Goal: Information Seeking & Learning: Learn about a topic

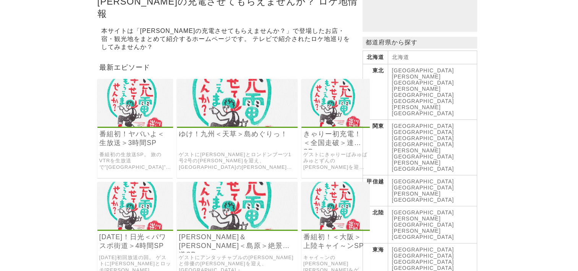
scroll to position [115, 0]
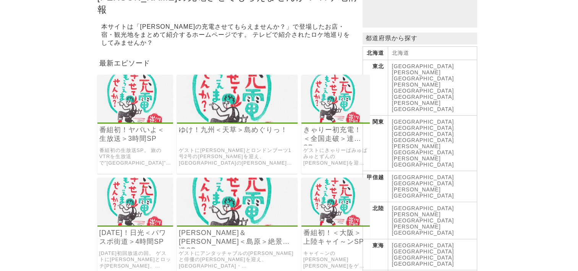
click at [395, 270] on link "[GEOGRAPHIC_DATA]" at bounding box center [423, 276] width 62 height 6
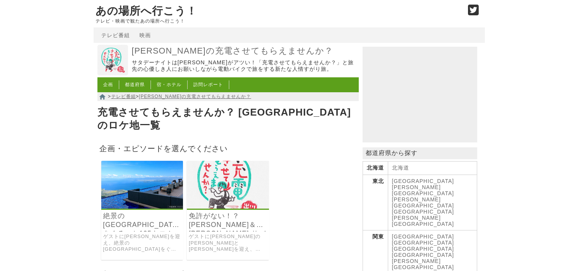
click at [148, 198] on img at bounding box center [142, 185] width 82 height 48
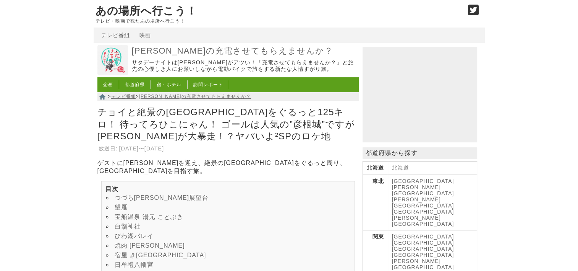
click at [153, 196] on link "つづら[PERSON_NAME]展望台" at bounding box center [162, 197] width 94 height 6
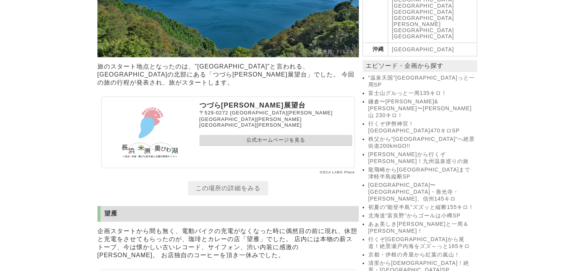
scroll to position [526, 0]
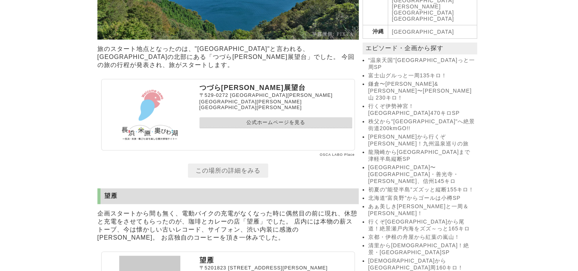
click at [240, 122] on link "公式ホームページを見る" at bounding box center [276, 122] width 153 height 11
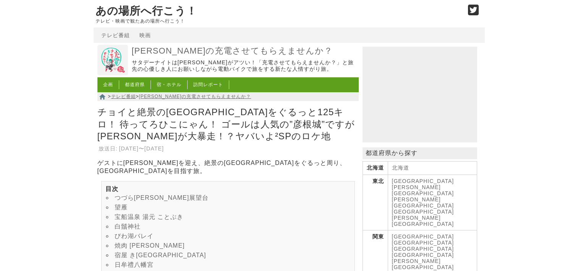
scroll to position [526, 0]
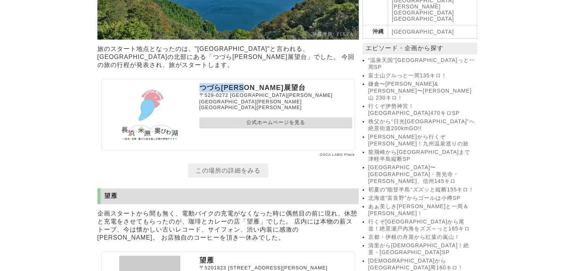
drag, startPoint x: 202, startPoint y: 93, endPoint x: 266, endPoint y: 98, distance: 64.4
click at [266, 92] on p "つづら[PERSON_NAME]展望台" at bounding box center [276, 87] width 153 height 9
drag, startPoint x: 266, startPoint y: 98, endPoint x: 237, endPoint y: 96, distance: 29.1
copy p "つづら[PERSON_NAME]展望台"
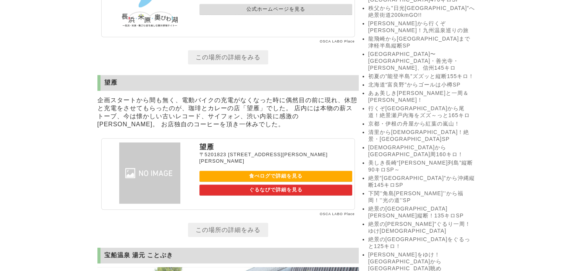
scroll to position [641, 0]
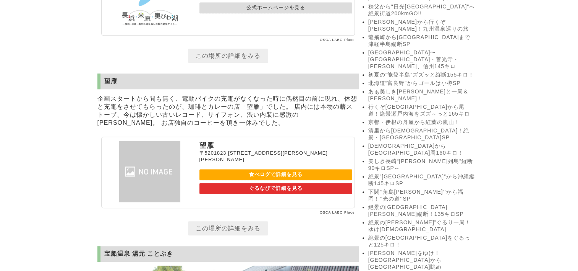
click at [272, 180] on link "食べログで詳細を見る" at bounding box center [276, 174] width 153 height 11
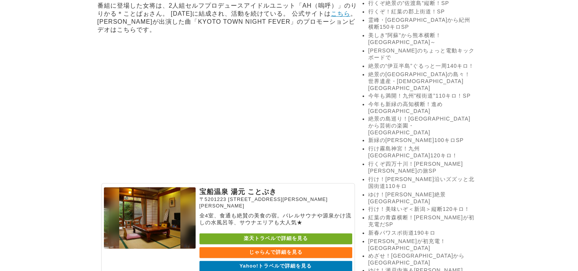
scroll to position [1252, 0]
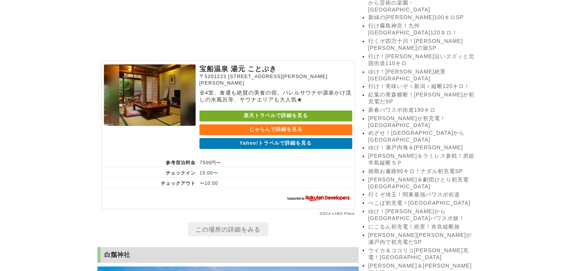
click at [270, 149] on link "Yahoo!トラベルで詳細を見る" at bounding box center [276, 143] width 153 height 11
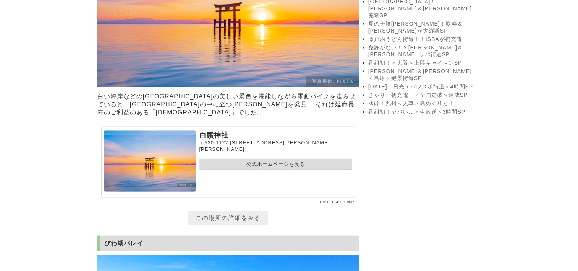
scroll to position [1596, 0]
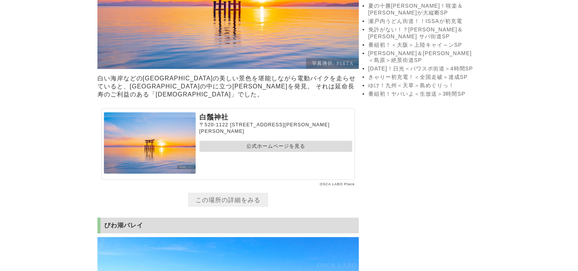
click at [289, 152] on link "公式ホームページを見る" at bounding box center [276, 146] width 153 height 11
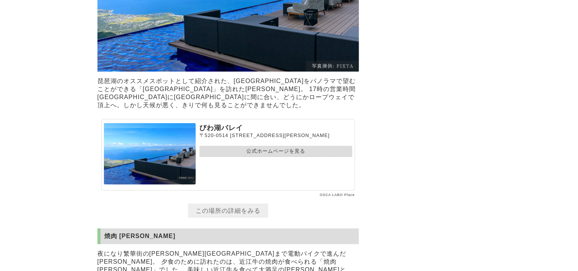
scroll to position [1941, 0]
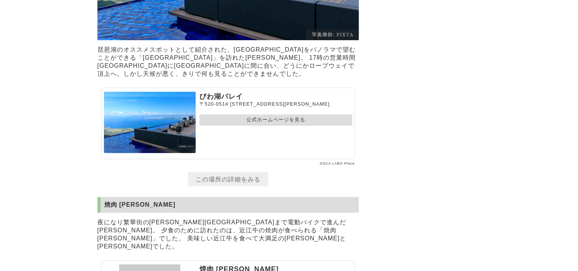
click at [263, 125] on link "公式ホームページを見る" at bounding box center [276, 119] width 153 height 11
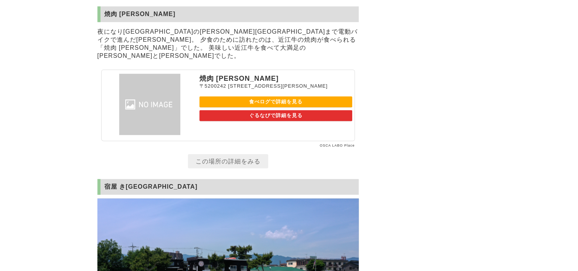
scroll to position [2132, 0]
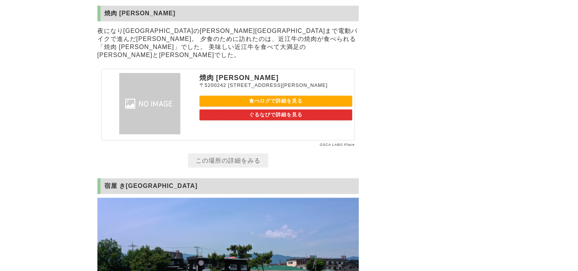
click at [266, 107] on link "食べログで詳細を見る" at bounding box center [276, 101] width 153 height 11
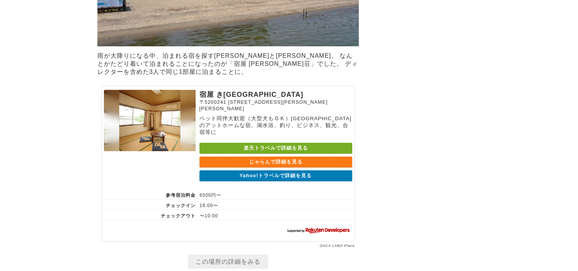
scroll to position [2437, 0]
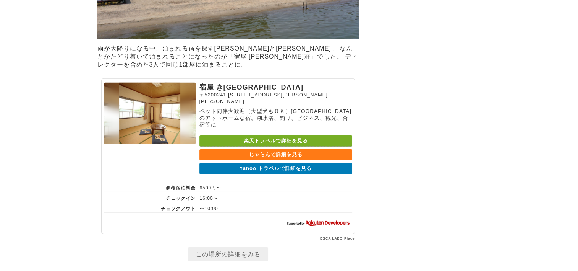
click at [273, 174] on link "Yahoo!トラベルで詳細を見る" at bounding box center [276, 168] width 153 height 11
click at [247, 146] on link "楽天トラベルで詳細を見る" at bounding box center [276, 140] width 153 height 11
click at [293, 160] on link "じゃらんで詳細を見る" at bounding box center [276, 154] width 153 height 11
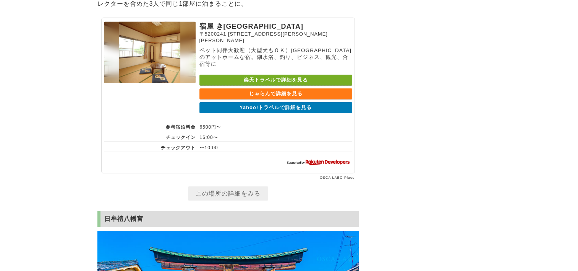
scroll to position [2552, 0]
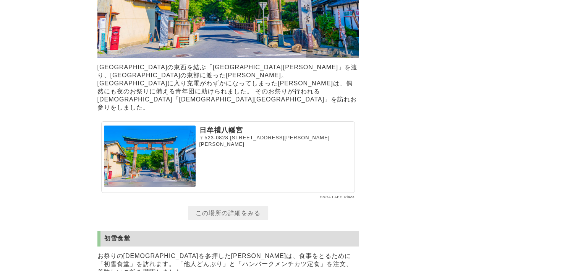
scroll to position [2820, 0]
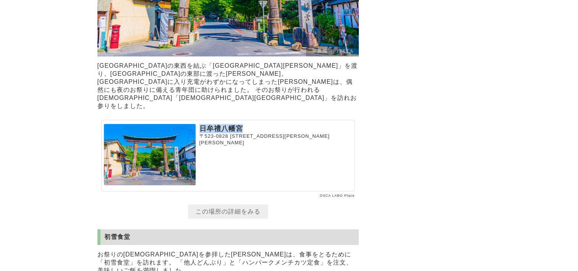
drag, startPoint x: 201, startPoint y: 130, endPoint x: 241, endPoint y: 133, distance: 39.5
click at [241, 133] on p "日牟禮八幡宮" at bounding box center [276, 128] width 153 height 9
drag, startPoint x: 241, startPoint y: 133, endPoint x: 227, endPoint y: 130, distance: 14.1
copy p "日牟禮八幡宮"
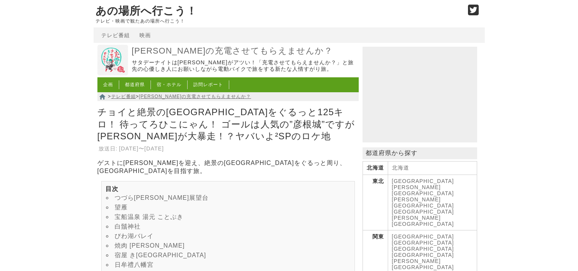
scroll to position [2820, 0]
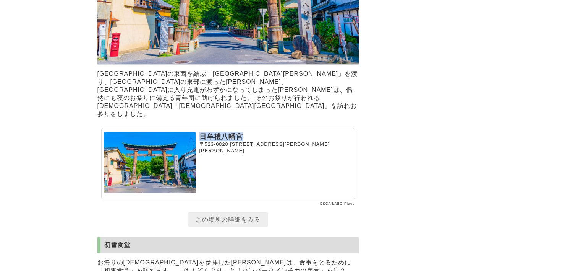
drag, startPoint x: 200, startPoint y: 133, endPoint x: 259, endPoint y: 136, distance: 59.0
click at [259, 136] on p "日牟禮八幡宮" at bounding box center [276, 136] width 153 height 9
drag, startPoint x: 259, startPoint y: 136, endPoint x: 224, endPoint y: 130, distance: 35.3
copy p "日牟禮八幡宮"
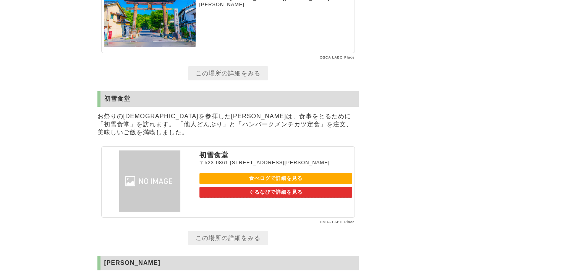
scroll to position [2973, 0]
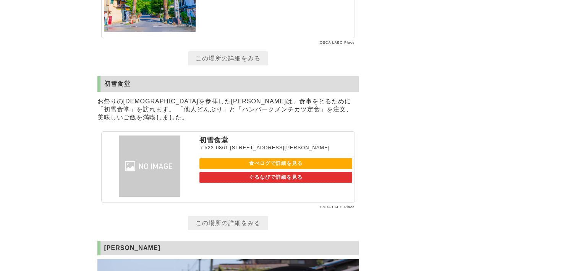
click at [283, 164] on link "食べログで詳細を見る" at bounding box center [276, 163] width 153 height 11
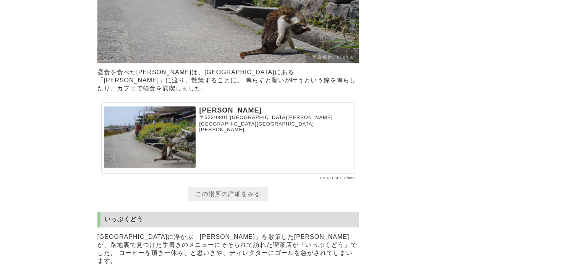
scroll to position [3317, 0]
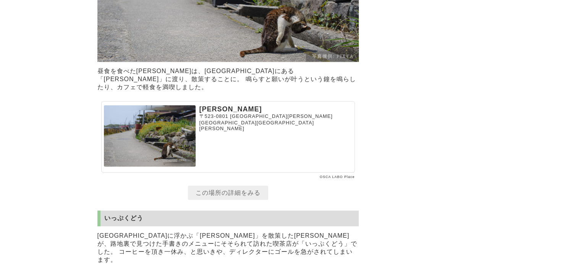
click at [203, 106] on p "[PERSON_NAME]" at bounding box center [276, 109] width 153 height 8
drag, startPoint x: 200, startPoint y: 106, endPoint x: 214, endPoint y: 106, distance: 13.4
click at [214, 106] on p "[PERSON_NAME]" at bounding box center [276, 109] width 153 height 8
copy p "[PERSON_NAME]"
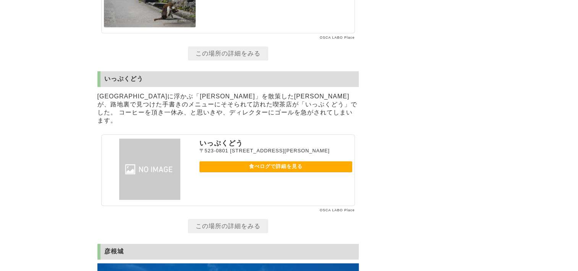
scroll to position [3470, 0]
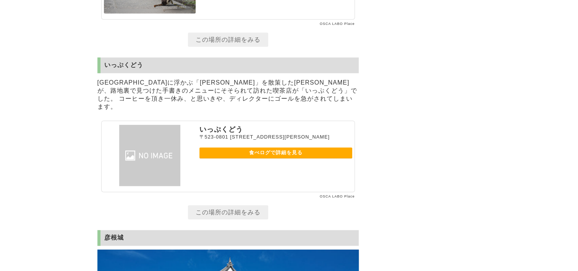
click at [280, 150] on link "食べログで詳細を見る" at bounding box center [276, 152] width 153 height 11
drag, startPoint x: 200, startPoint y: 123, endPoint x: 236, endPoint y: 120, distance: 36.1
click at [236, 125] on p "いっぷくどう" at bounding box center [276, 129] width 153 height 9
drag, startPoint x: 236, startPoint y: 120, endPoint x: 261, endPoint y: 123, distance: 25.5
click at [261, 125] on p "いっぷくどう" at bounding box center [276, 129] width 153 height 9
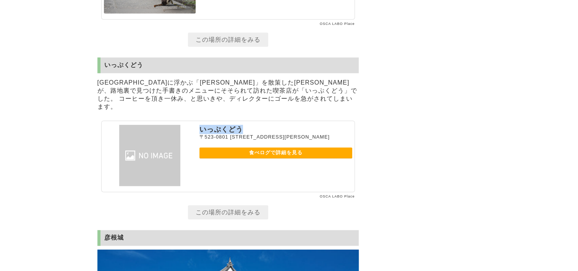
drag, startPoint x: 199, startPoint y: 126, endPoint x: 242, endPoint y: 120, distance: 42.8
click at [242, 125] on p "いっぷくどう" at bounding box center [276, 129] width 153 height 9
drag, startPoint x: 242, startPoint y: 120, endPoint x: 231, endPoint y: 120, distance: 11.1
copy p "いっぷくどう"
